Goal: Check status

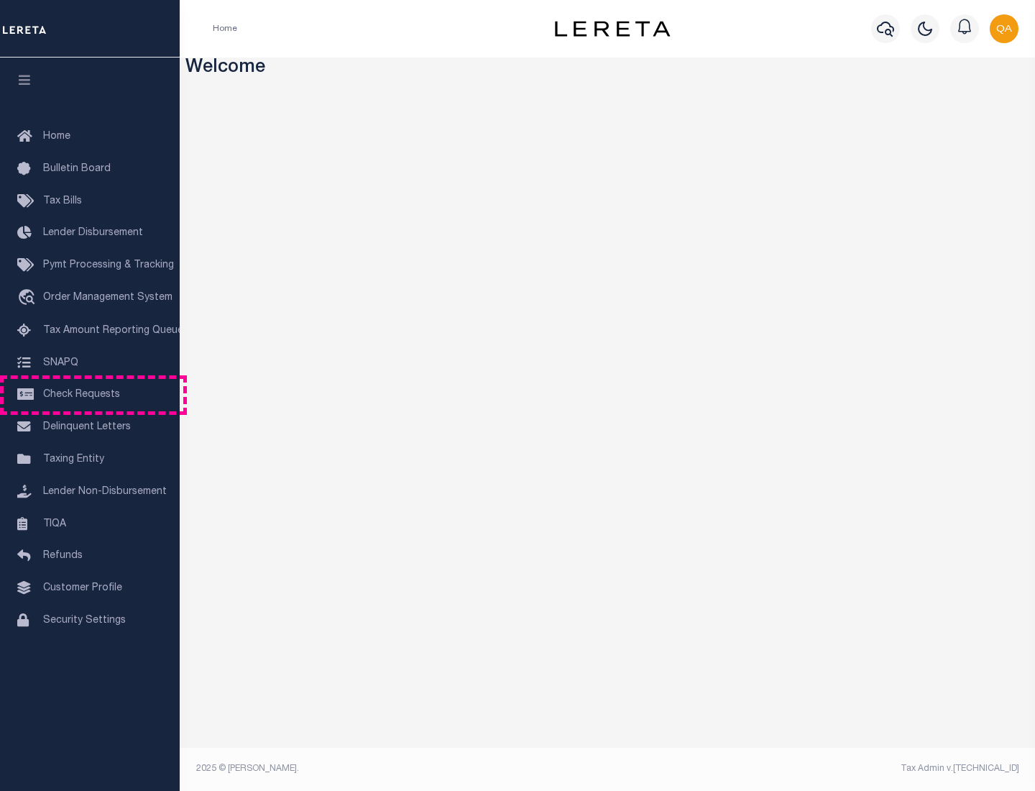
click at [90, 395] on span "Check Requests" at bounding box center [81, 395] width 77 height 10
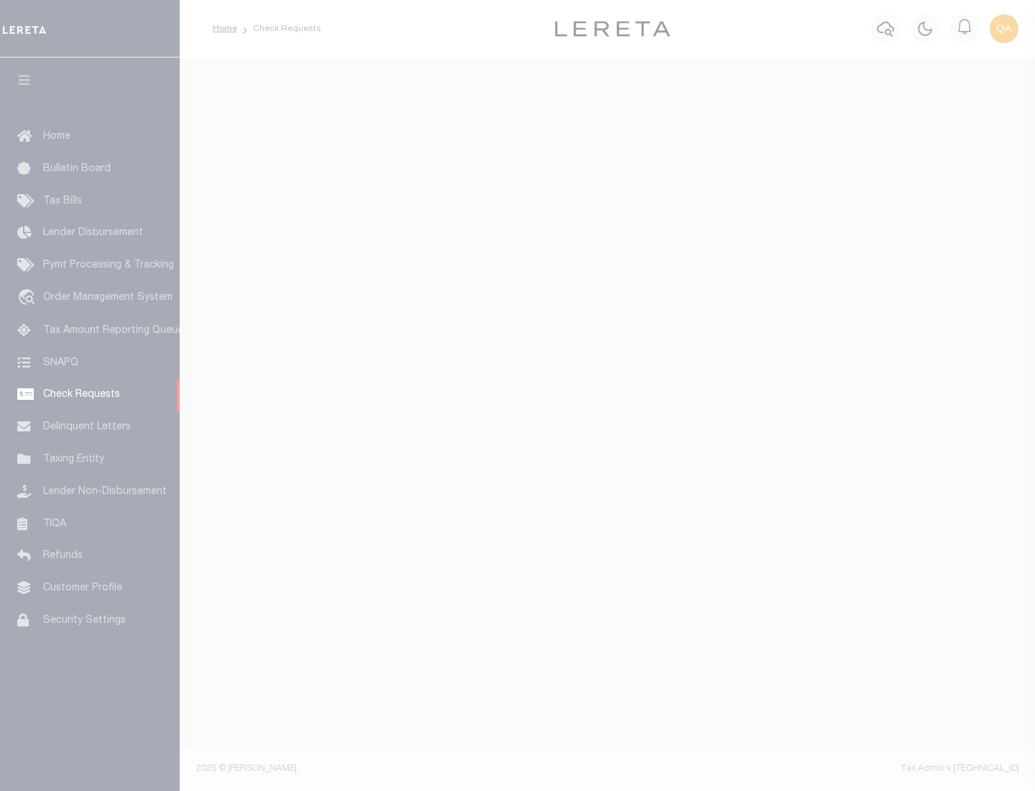
select select "50"
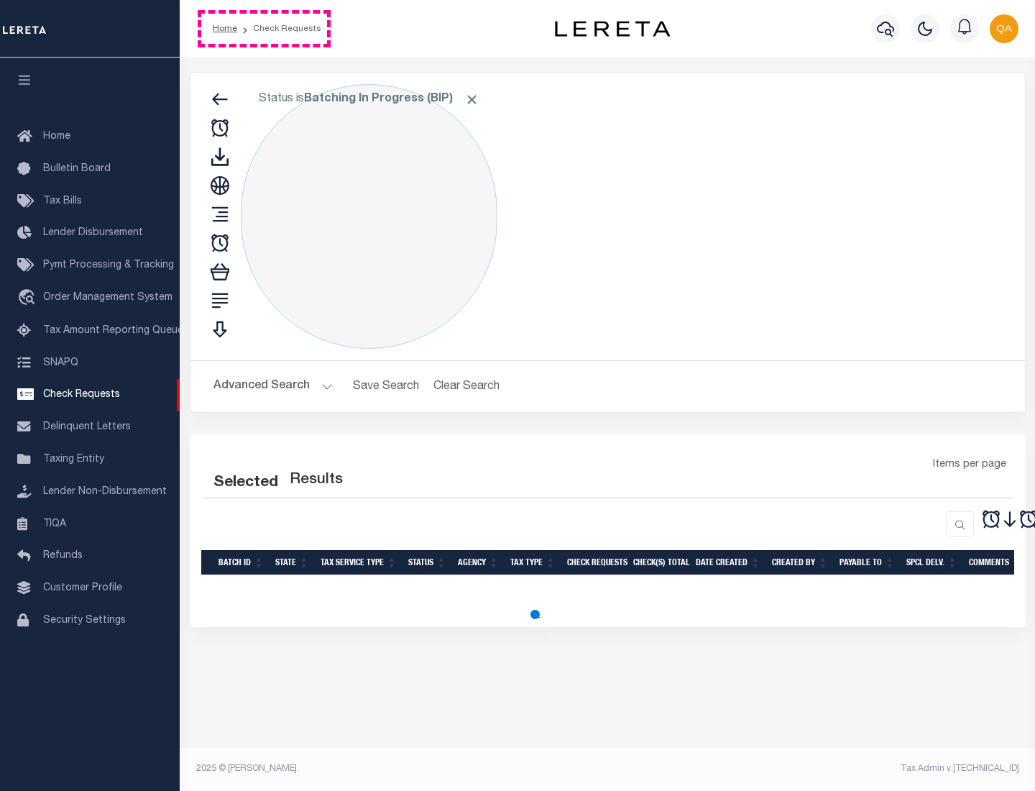
select select "50"
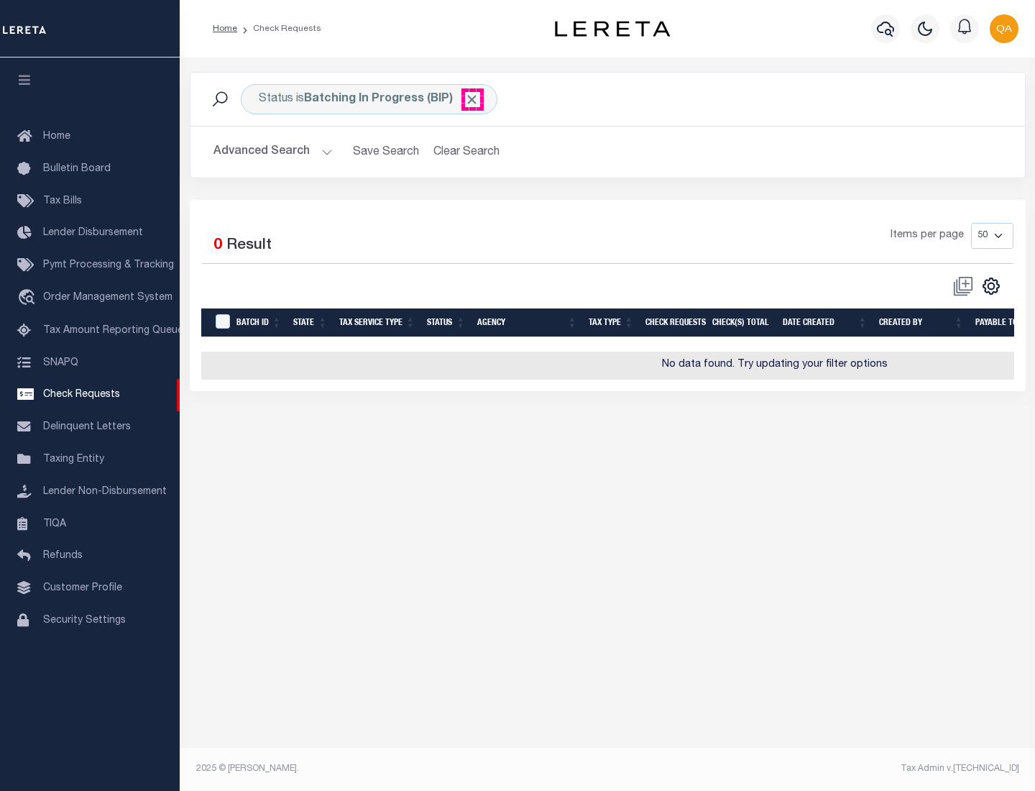
click at [472, 99] on span "Click to Remove" at bounding box center [471, 99] width 15 height 15
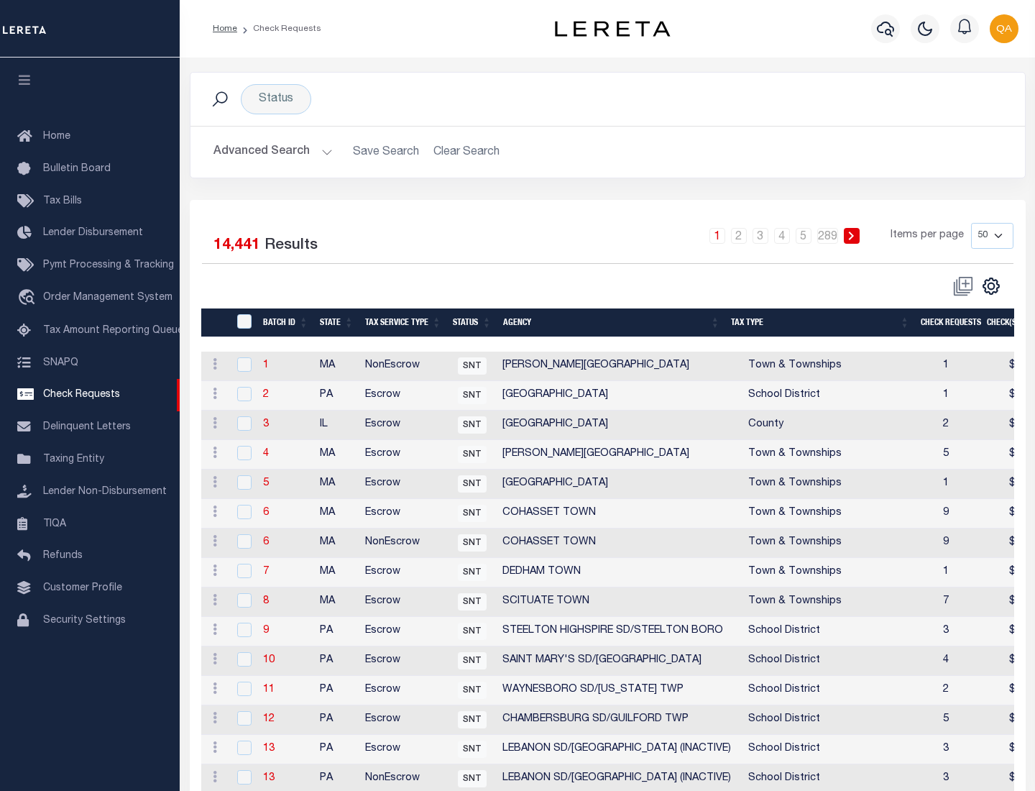
scroll to position [693, 0]
